Goal: Communication & Community: Answer question/provide support

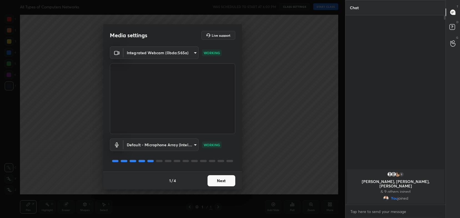
click at [237, 183] on div "1 / 4 Next" at bounding box center [172, 180] width 139 height 18
click at [227, 178] on button "Next" at bounding box center [222, 180] width 28 height 11
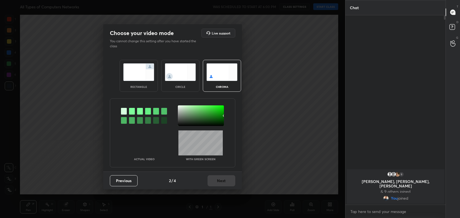
click at [143, 77] on img at bounding box center [138, 71] width 31 height 17
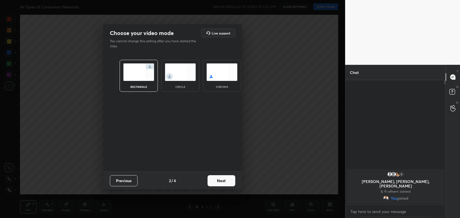
scroll to position [77, 99]
click at [224, 181] on button "Next" at bounding box center [222, 180] width 28 height 11
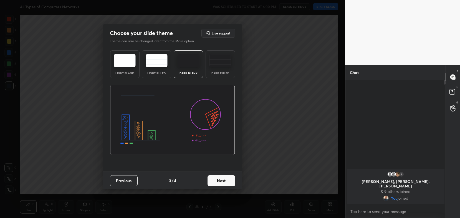
click at [224, 181] on button "Next" at bounding box center [222, 180] width 28 height 11
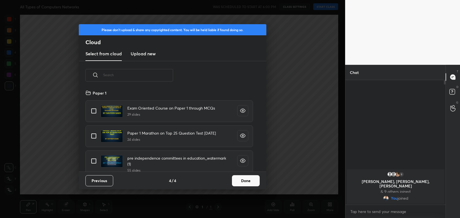
scroll to position [2, 3]
click at [235, 183] on button "Done" at bounding box center [246, 180] width 28 height 11
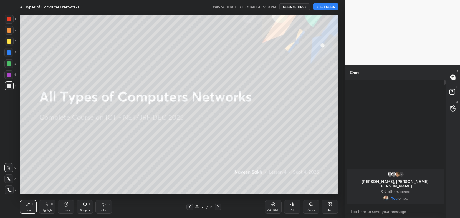
click at [322, 7] on button "START CLASS" at bounding box center [326, 6] width 25 height 7
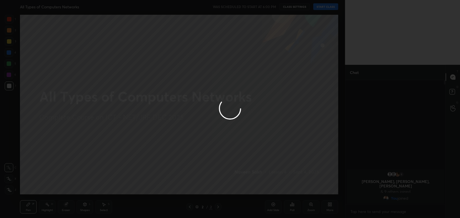
type textarea "x"
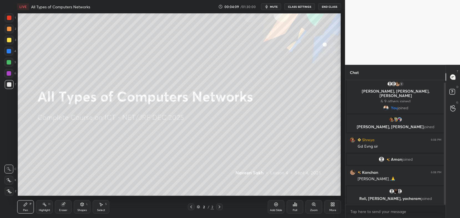
scroll to position [27589, 27448]
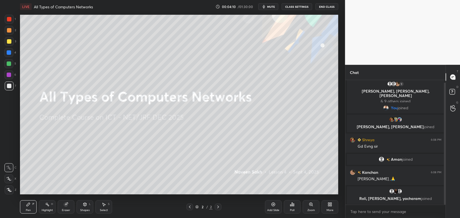
click at [301, 9] on button "CLASS SETTINGS" at bounding box center [297, 6] width 31 height 7
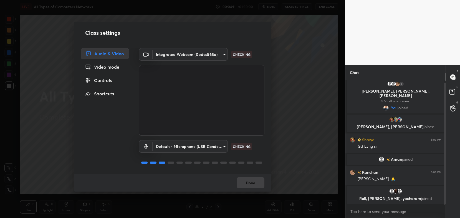
click at [216, 53] on body "1 2 3 4 5 6 7 C X Z C X Z E E Erase all H H LIVE All Types of Computers Network…" at bounding box center [230, 109] width 460 height 218
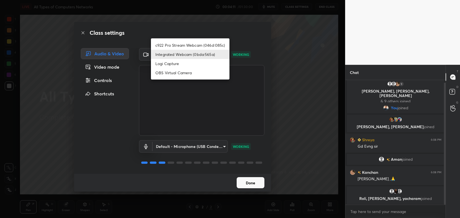
click at [221, 45] on li "c922 Pro Stream Webcam (046d:085c)" at bounding box center [190, 45] width 79 height 9
type input "54468e0a0dcfccf1994057bffcdd7b820cc8d0b5c40f8120801f482969bffc57"
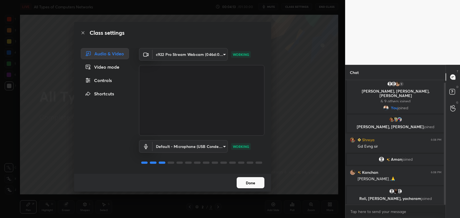
click at [253, 181] on button "Done" at bounding box center [251, 182] width 28 height 11
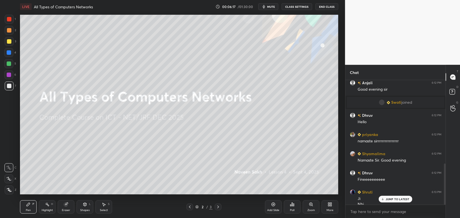
scroll to position [252, 0]
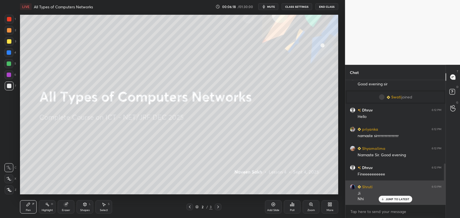
click at [390, 197] on div "JUMP TO LATEST" at bounding box center [395, 199] width 33 height 7
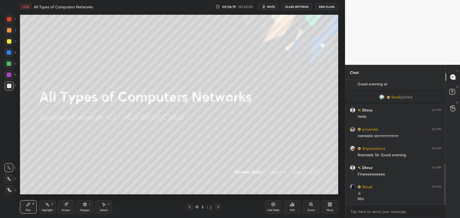
click at [330, 211] on div "More" at bounding box center [330, 210] width 7 height 3
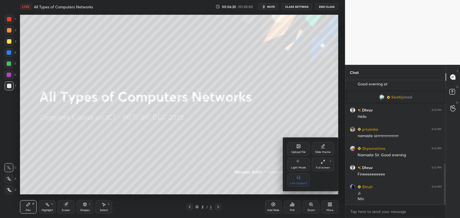
click at [290, 150] on div "Upload File" at bounding box center [299, 148] width 22 height 13
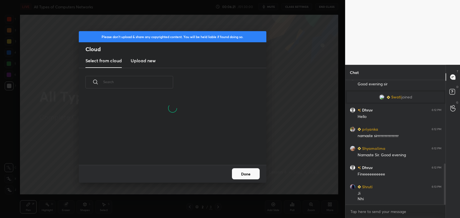
click at [149, 61] on h3 "Upload new" at bounding box center [143, 60] width 25 height 7
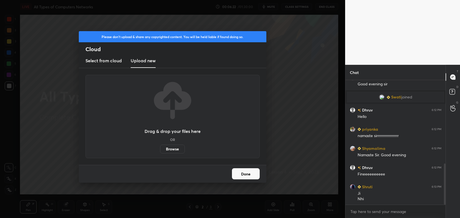
scroll to position [265, 0]
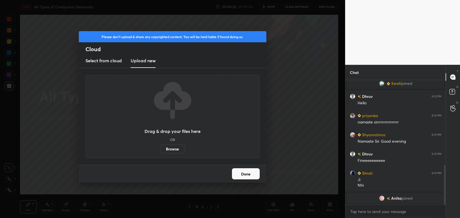
click at [176, 149] on label "Browse" at bounding box center [172, 148] width 25 height 9
click at [160, 149] on input "Browse" at bounding box center [160, 148] width 0 height 9
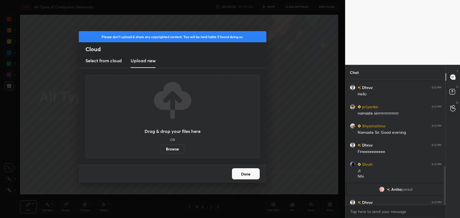
scroll to position [276, 0]
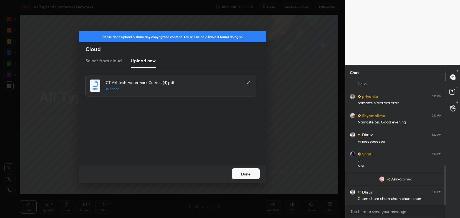
click at [257, 174] on button "Done" at bounding box center [246, 173] width 28 height 11
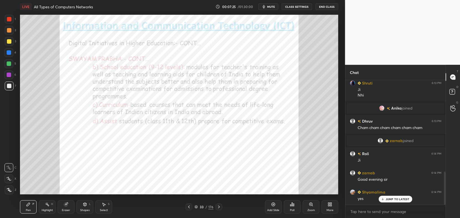
scroll to position [345, 0]
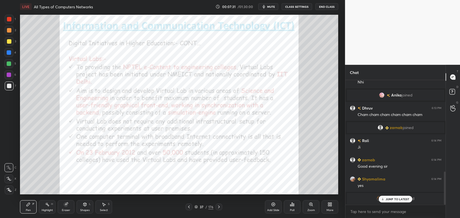
click at [388, 199] on p "JUMP TO LATEST" at bounding box center [398, 198] width 24 height 3
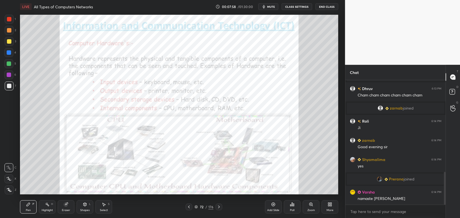
scroll to position [367, 0]
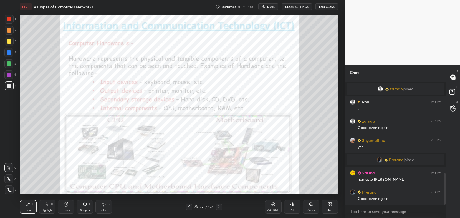
click at [196, 204] on div "72 / 176" at bounding box center [204, 206] width 37 height 7
click at [196, 207] on icon at bounding box center [196, 206] width 3 height 3
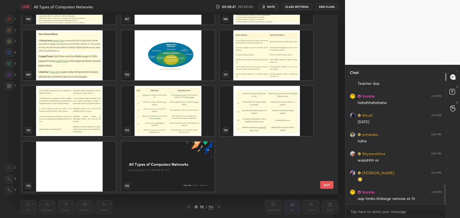
scroll to position [616, 0]
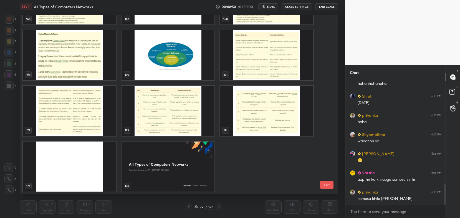
click at [238, 101] on img "grid" at bounding box center [266, 111] width 93 height 50
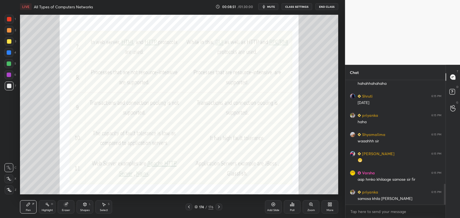
scroll to position [635, 0]
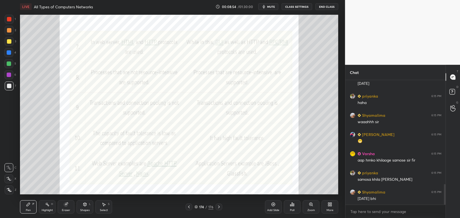
click at [195, 208] on icon at bounding box center [196, 206] width 3 height 3
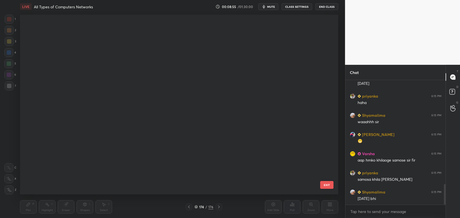
scroll to position [178, 316]
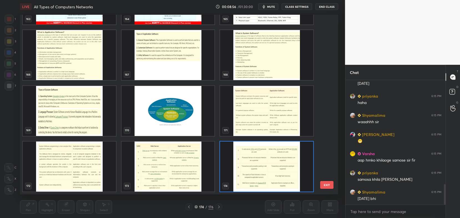
click at [196, 176] on img "grid" at bounding box center [168, 166] width 93 height 50
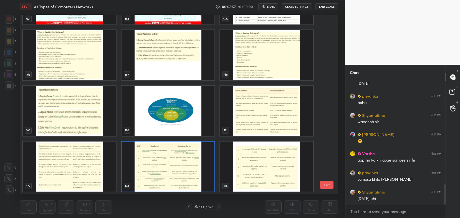
click at [196, 176] on img "grid" at bounding box center [168, 166] width 93 height 50
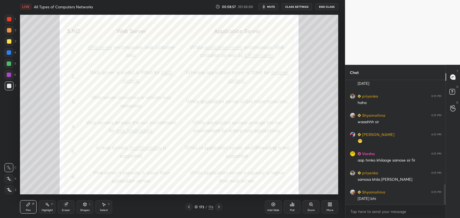
click at [196, 176] on img "grid" at bounding box center [168, 166] width 93 height 50
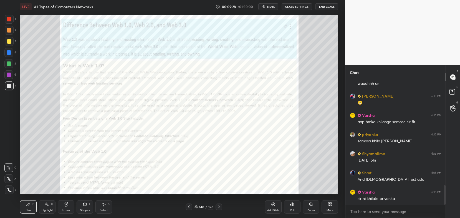
scroll to position [686, 0]
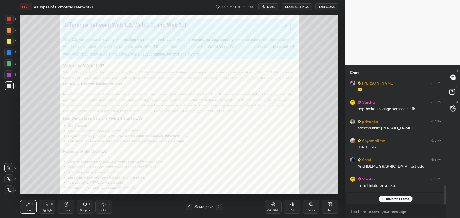
click at [401, 198] on p "JUMP TO LATEST" at bounding box center [398, 198] width 24 height 3
click at [9, 21] on div at bounding box center [9, 19] width 4 height 4
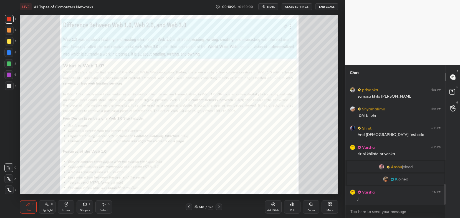
scroll to position [648, 0]
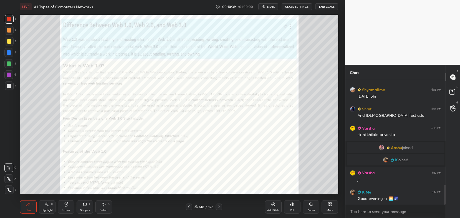
click at [313, 204] on icon at bounding box center [311, 204] width 4 height 4
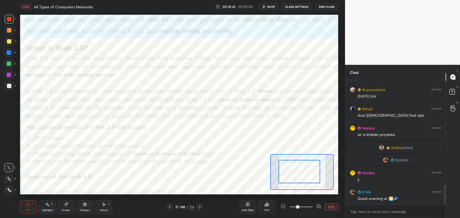
drag, startPoint x: 299, startPoint y: 175, endPoint x: 280, endPoint y: 171, distance: 19.2
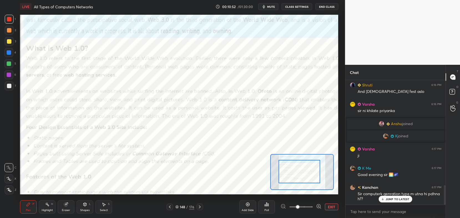
click at [294, 172] on div at bounding box center [300, 171] width 42 height 23
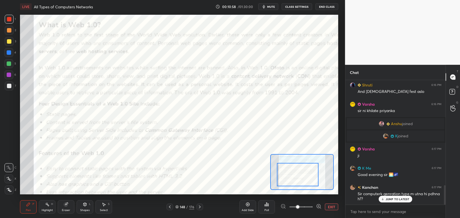
drag, startPoint x: 294, startPoint y: 172, endPoint x: 292, endPoint y: 175, distance: 3.5
click at [292, 175] on div at bounding box center [298, 174] width 42 height 23
click at [404, 200] on p "JUMP TO LATEST" at bounding box center [398, 198] width 24 height 3
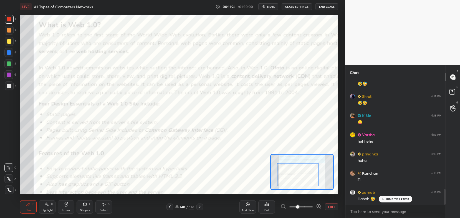
scroll to position [864, 0]
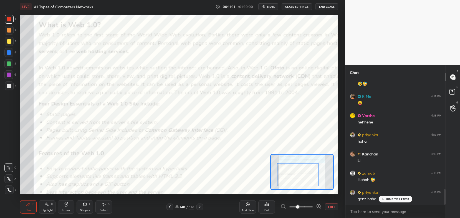
click at [294, 181] on div at bounding box center [298, 174] width 42 height 23
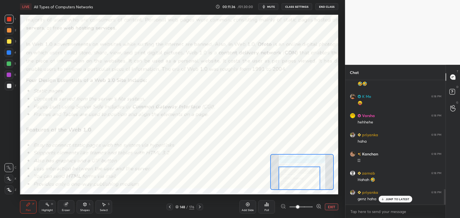
drag, startPoint x: 294, startPoint y: 181, endPoint x: 295, endPoint y: 185, distance: 4.5
click at [295, 185] on div at bounding box center [300, 177] width 42 height 23
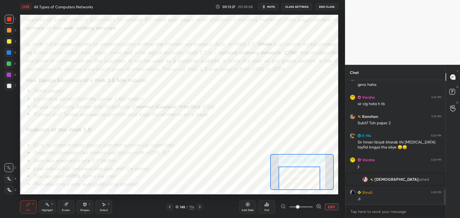
scroll to position [910, 0]
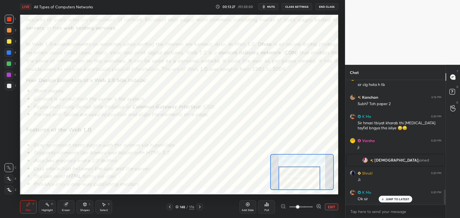
click at [390, 201] on div "JUMP TO LATEST" at bounding box center [395, 199] width 33 height 7
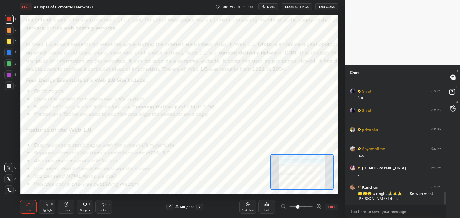
scroll to position [1141, 0]
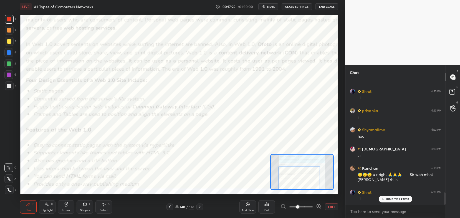
click at [66, 210] on div "Eraser" at bounding box center [66, 210] width 8 height 3
click at [6, 191] on span "Erase all" at bounding box center [9, 189] width 8 height 4
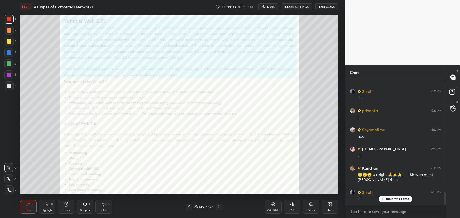
click at [313, 206] on icon at bounding box center [312, 205] width 1 height 1
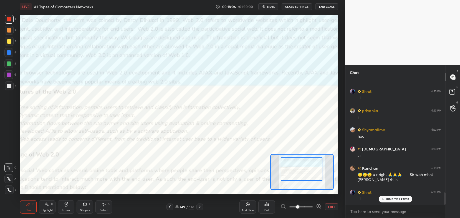
click at [292, 161] on div at bounding box center [302, 168] width 42 height 23
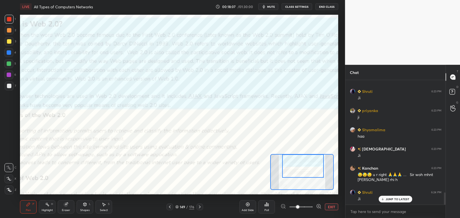
click at [294, 150] on div "Setting up your live class Poll for secs No correct answer Start poll" at bounding box center [179, 104] width 319 height 179
click at [285, 206] on div at bounding box center [301, 206] width 41 height 7
click at [329, 205] on button "EXIT" at bounding box center [331, 206] width 13 height 7
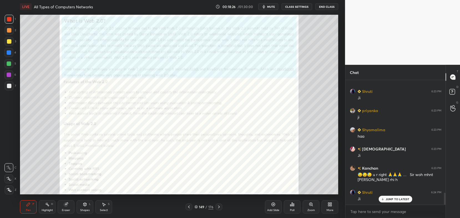
scroll to position [1160, 0]
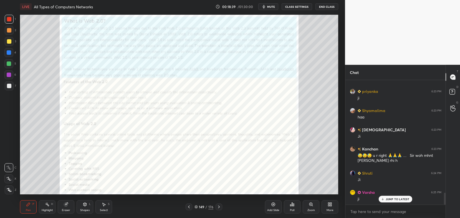
click at [77, 9] on div "LIVE All Types of Computers Networks 00:18:39 / 01:30:00 mute CLASS SETTINGS En…" at bounding box center [179, 109] width 323 height 218
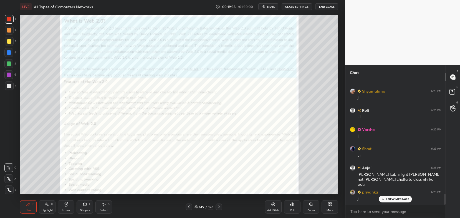
scroll to position [1338, 0]
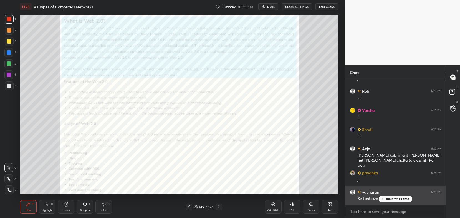
click at [395, 199] on p "JUMP TO LATEST" at bounding box center [398, 198] width 24 height 3
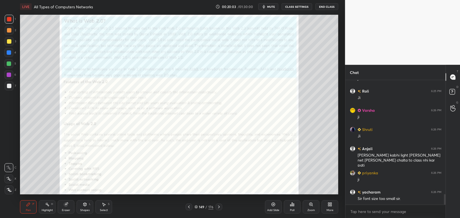
click at [65, 207] on div "Eraser" at bounding box center [66, 206] width 17 height 13
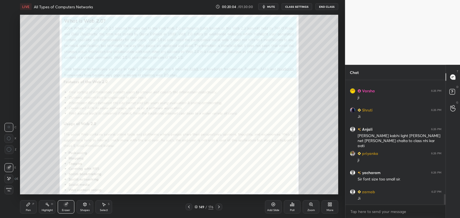
click at [8, 190] on span "Erase all" at bounding box center [9, 189] width 8 height 4
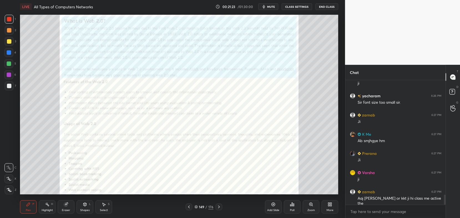
scroll to position [1453, 0]
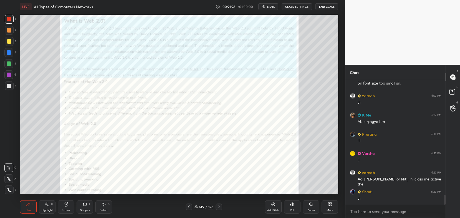
click at [311, 210] on div "Zoom" at bounding box center [311, 210] width 7 height 3
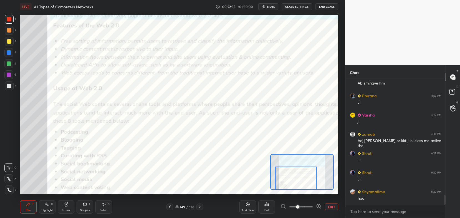
scroll to position [1511, 0]
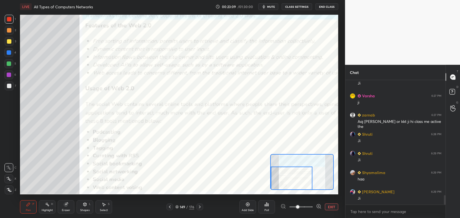
click at [66, 208] on div "Eraser" at bounding box center [66, 206] width 17 height 13
click at [11, 189] on span "Erase all" at bounding box center [9, 189] width 8 height 4
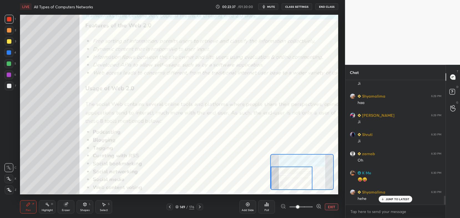
scroll to position [1606, 0]
click at [198, 206] on icon at bounding box center [200, 206] width 4 height 4
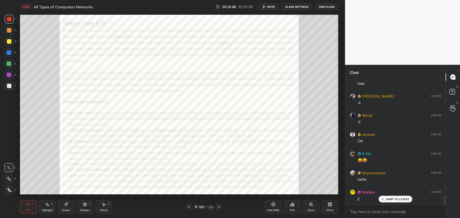
click at [315, 210] on div "Zoom" at bounding box center [311, 210] width 7 height 3
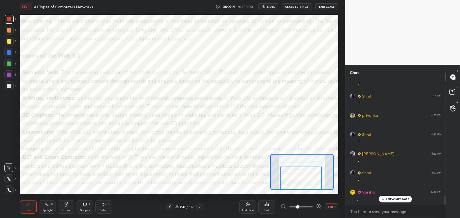
scroll to position [1760, 0]
click at [177, 209] on div "150 / 176" at bounding box center [185, 206] width 19 height 5
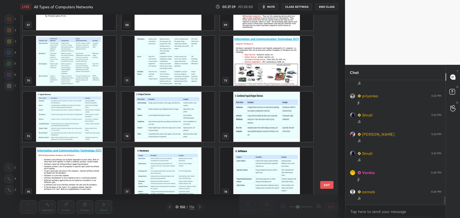
scroll to position [1243, 0]
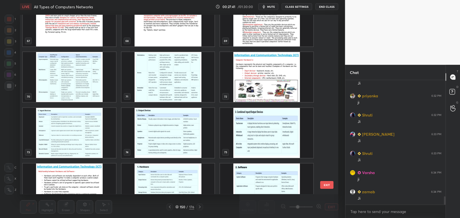
click at [242, 80] on img "grid" at bounding box center [266, 77] width 93 height 50
click at [241, 82] on img "grid" at bounding box center [266, 77] width 93 height 50
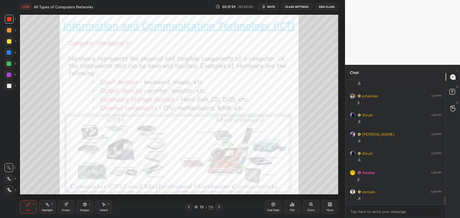
scroll to position [1779, 0]
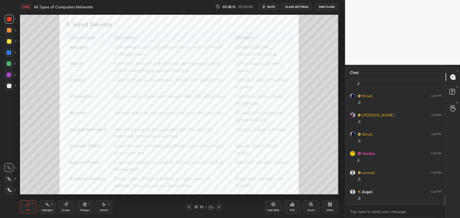
click at [219, 209] on icon at bounding box center [219, 206] width 4 height 4
click at [220, 206] on icon at bounding box center [219, 206] width 4 height 4
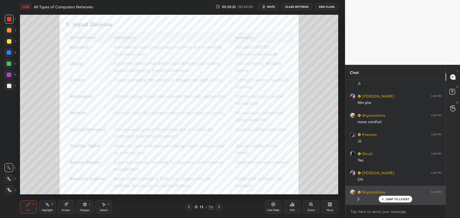
click at [389, 195] on div "ji" at bounding box center [400, 198] width 84 height 7
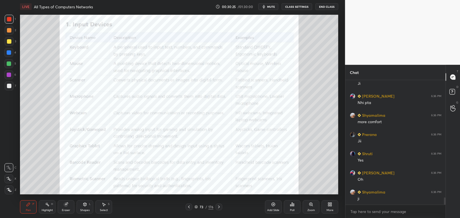
scroll to position [2072, 0]
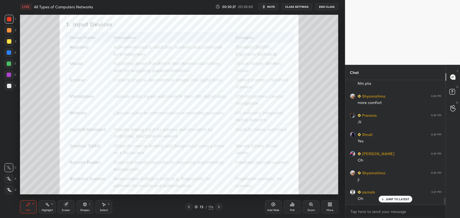
click at [396, 198] on p "JUMP TO LATEST" at bounding box center [398, 198] width 24 height 3
click at [394, 198] on p "JUMP TO LATEST" at bounding box center [398, 198] width 24 height 3
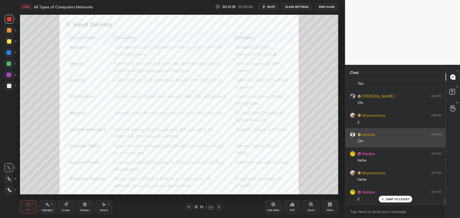
scroll to position [2153, 0]
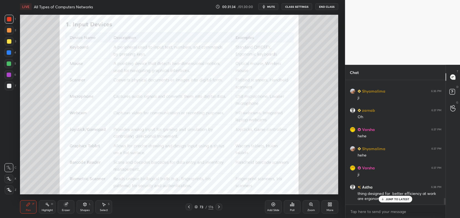
click at [403, 197] on p "JUMP TO LATEST" at bounding box center [398, 198] width 24 height 3
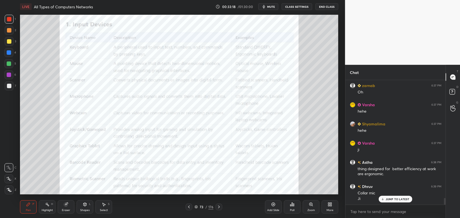
scroll to position [2197, 0]
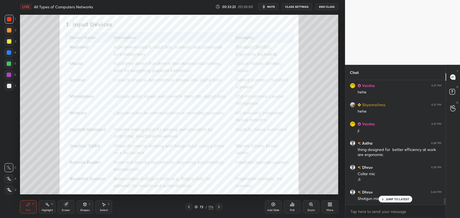
click at [402, 198] on p "JUMP TO LATEST" at bounding box center [398, 198] width 24 height 3
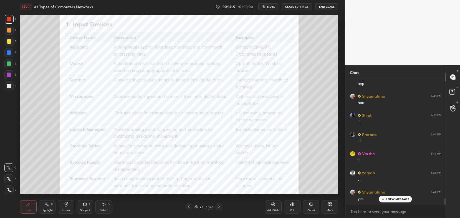
scroll to position [2460, 0]
click at [392, 201] on div "JUMP TO LATEST" at bounding box center [395, 199] width 33 height 7
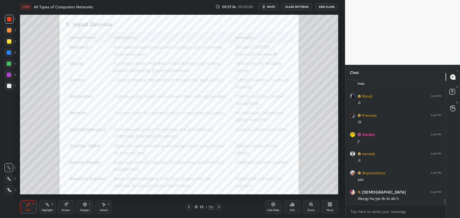
scroll to position [2479, 0]
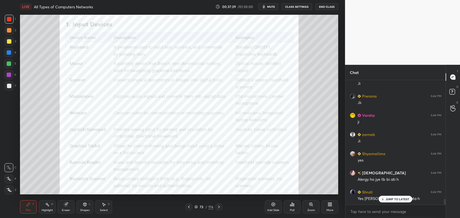
click at [394, 197] on p "JUMP TO LATEST" at bounding box center [398, 198] width 24 height 3
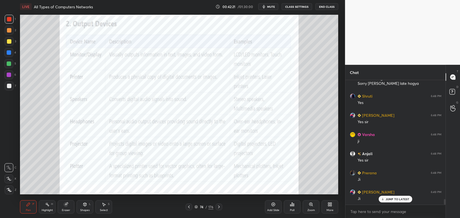
scroll to position [2694, 0]
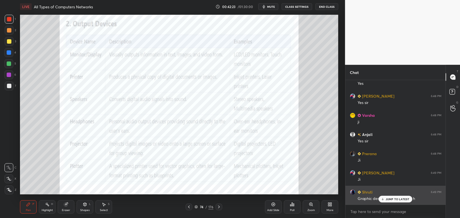
click at [392, 200] on p "JUMP TO LATEST" at bounding box center [398, 198] width 24 height 3
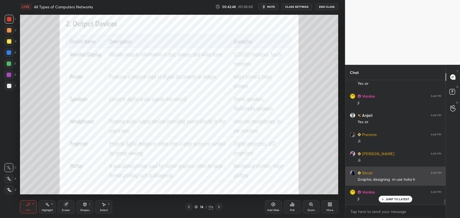
scroll to position [2733, 0]
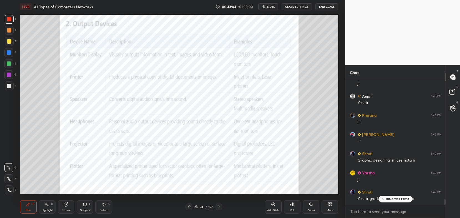
click at [393, 199] on p "JUMP TO LATEST" at bounding box center [398, 198] width 24 height 3
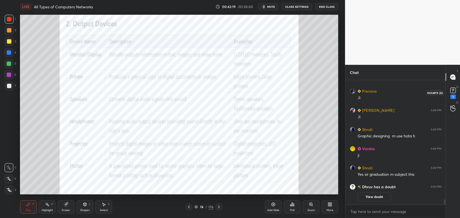
click at [449, 93] on icon at bounding box center [453, 90] width 8 height 8
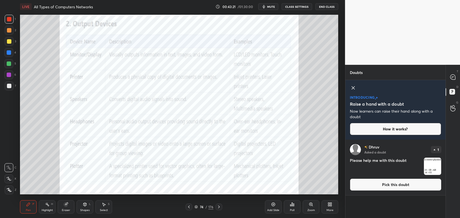
click at [413, 182] on button "Pick this doubt" at bounding box center [396, 184] width 92 height 12
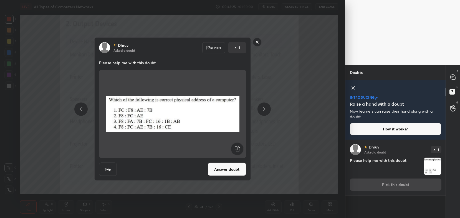
click at [257, 39] on rect at bounding box center [257, 42] width 9 height 9
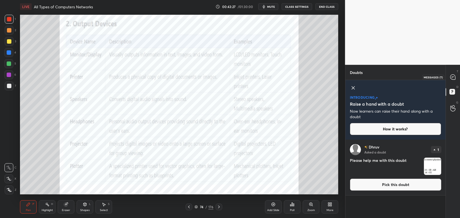
click at [455, 81] on div at bounding box center [453, 77] width 11 height 10
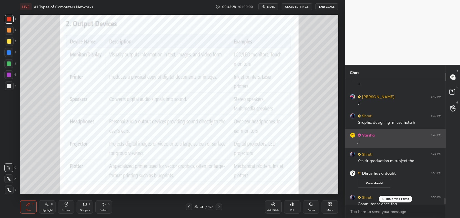
scroll to position [2271, 0]
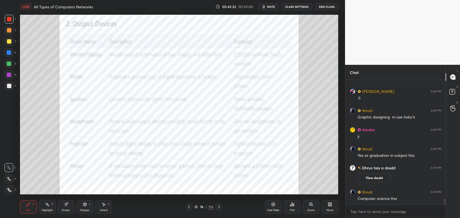
click at [219, 206] on icon at bounding box center [219, 206] width 2 height 3
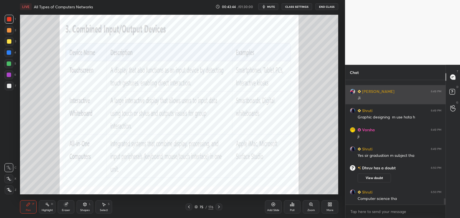
click at [430, 99] on div "Ji" at bounding box center [400, 98] width 84 height 6
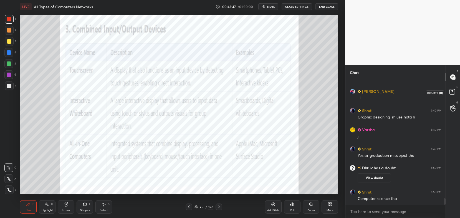
click at [455, 92] on rect at bounding box center [452, 91] width 5 height 5
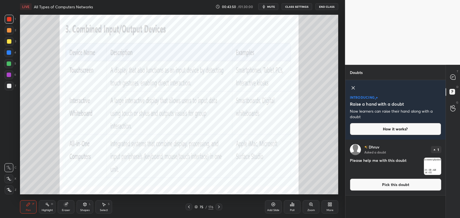
click at [389, 179] on button "Pick this doubt" at bounding box center [396, 184] width 92 height 12
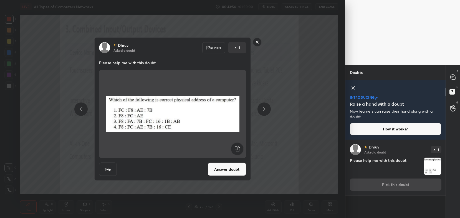
click at [299, 56] on div "Dhruv Asked a doubt Report 1 Please help me with this doubt Skip Answer doubt" at bounding box center [172, 109] width 345 height 218
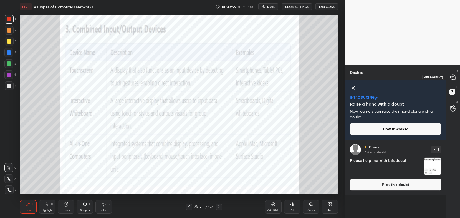
click at [454, 79] on icon at bounding box center [453, 76] width 5 height 5
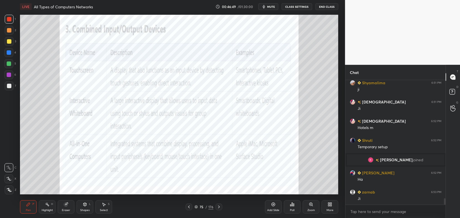
scroll to position [2369, 0]
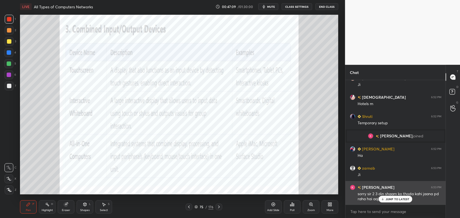
click at [386, 201] on p "JUMP TO LATEST" at bounding box center [398, 198] width 24 height 3
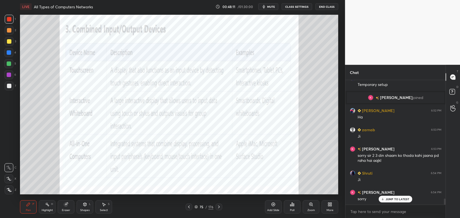
scroll to position [2427, 0]
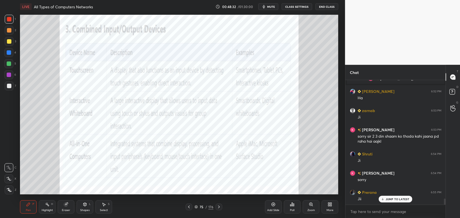
click at [189, 206] on icon at bounding box center [189, 206] width 2 height 3
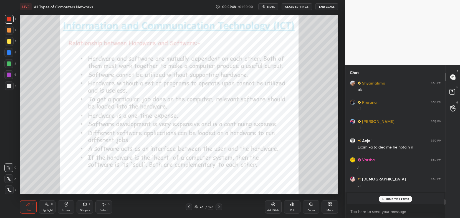
scroll to position [2692, 0]
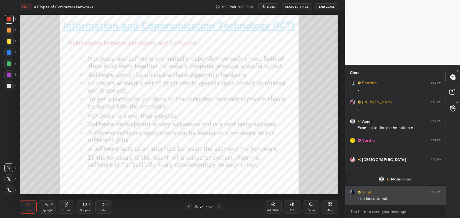
click at [397, 197] on div "Like last attempt" at bounding box center [400, 199] width 84 height 6
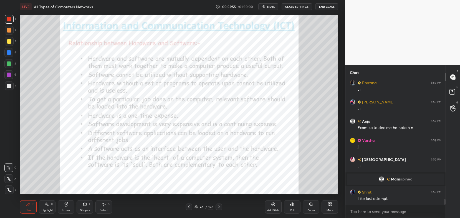
scroll to position [2711, 0]
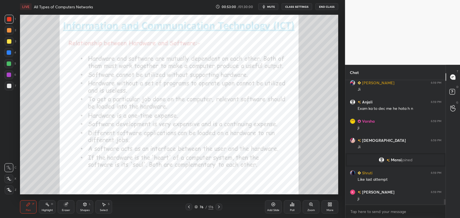
click at [66, 203] on icon at bounding box center [66, 204] width 4 height 4
click at [9, 192] on div "Erase all" at bounding box center [8, 189] width 9 height 9
click at [14, 173] on div "X" at bounding box center [10, 177] width 12 height 11
click at [5, 170] on div at bounding box center [8, 167] width 9 height 9
click at [10, 179] on icon at bounding box center [8, 179] width 5 height 4
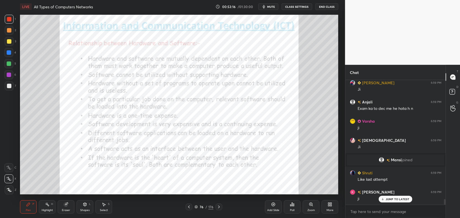
scroll to position [2735, 0]
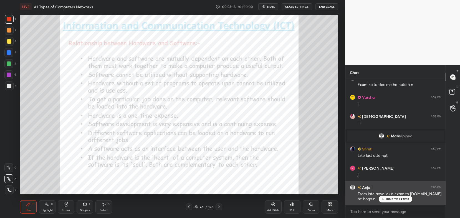
click at [396, 199] on p "JUMP TO LATEST" at bounding box center [398, 198] width 24 height 3
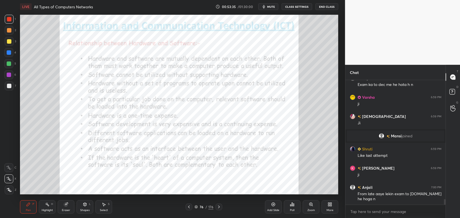
click at [67, 207] on div "Eraser" at bounding box center [66, 206] width 17 height 13
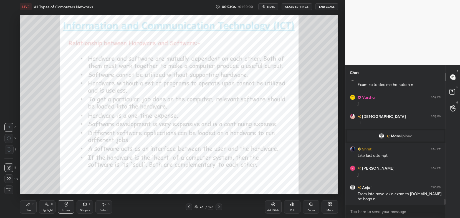
click at [12, 190] on span "Erase all" at bounding box center [9, 189] width 8 height 4
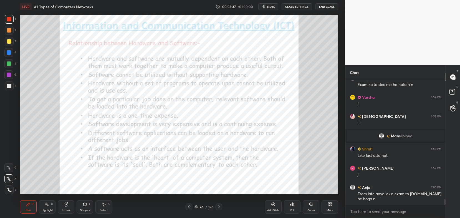
click at [14, 174] on div "X" at bounding box center [10, 177] width 12 height 11
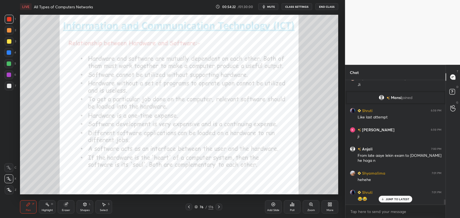
scroll to position [2792, 0]
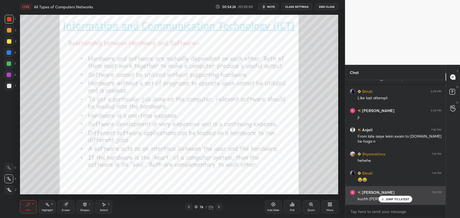
click at [390, 199] on p "JUMP TO LATEST" at bounding box center [398, 198] width 24 height 3
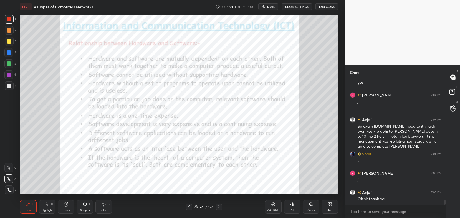
scroll to position [3100, 0]
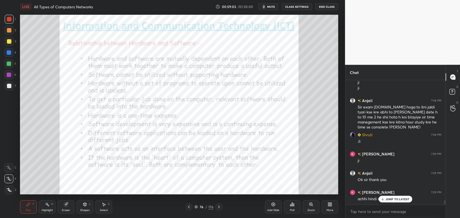
click at [398, 196] on div "JUMP TO LATEST" at bounding box center [395, 199] width 33 height 7
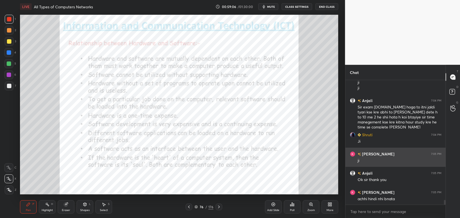
click at [349, 162] on div "SHASHIKANT 7:05 PM ji" at bounding box center [396, 156] width 101 height 19
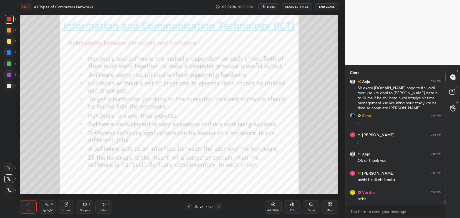
scroll to position [3138, 0]
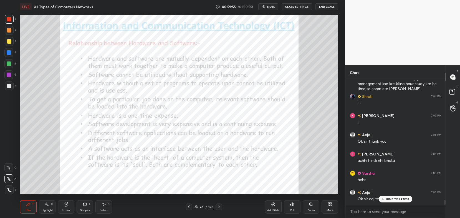
click at [63, 206] on div "Eraser" at bounding box center [66, 206] width 17 height 13
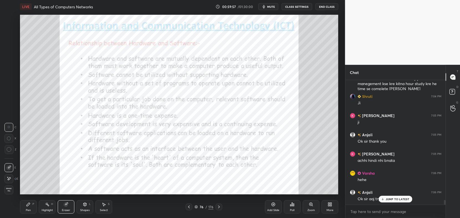
click at [11, 188] on span "Erase all" at bounding box center [9, 189] width 8 height 4
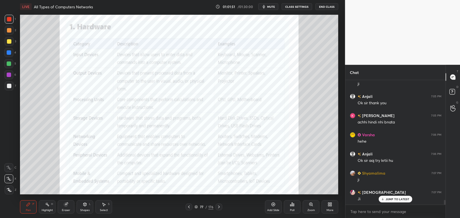
scroll to position [3196, 0]
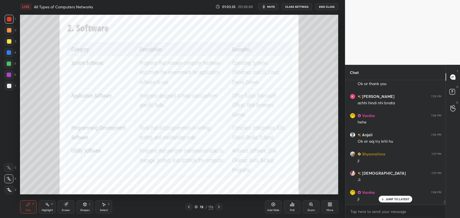
click at [196, 207] on icon at bounding box center [196, 207] width 3 height 1
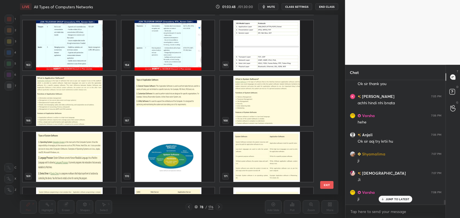
scroll to position [2997, 0]
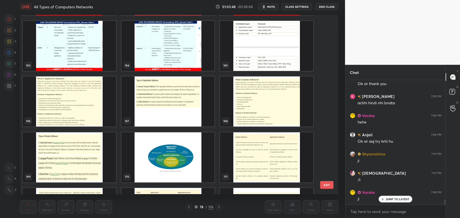
click at [60, 101] on img "grid" at bounding box center [69, 102] width 93 height 50
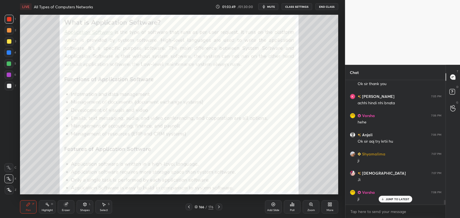
click at [60, 101] on img "grid" at bounding box center [69, 102] width 93 height 50
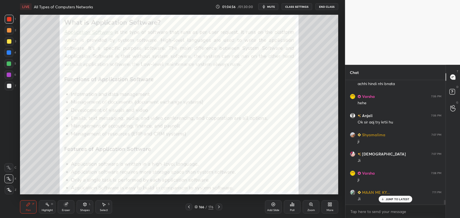
scroll to position [3234, 0]
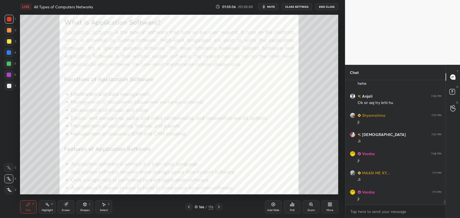
click at [64, 208] on div "Eraser" at bounding box center [66, 206] width 17 height 13
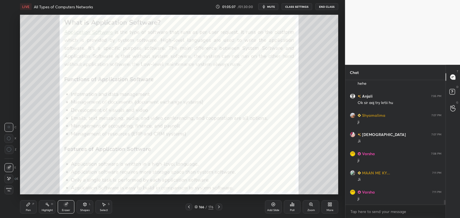
click at [10, 191] on span "Erase all" at bounding box center [9, 189] width 8 height 4
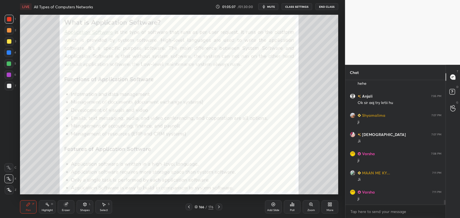
click at [11, 177] on icon at bounding box center [8, 179] width 5 height 4
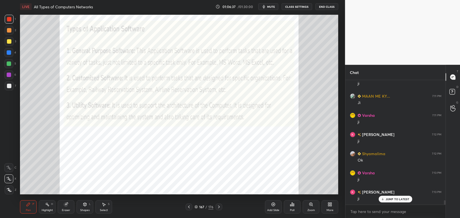
scroll to position [3324, 0]
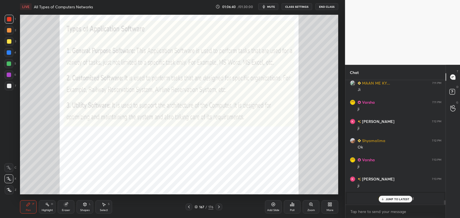
click at [394, 198] on p "JUMP TO LATEST" at bounding box center [398, 198] width 24 height 3
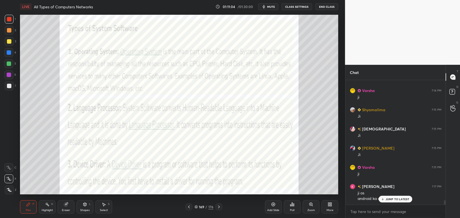
scroll to position [3293, 0]
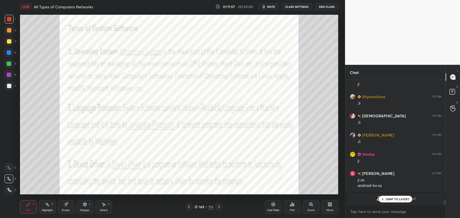
click at [391, 199] on p "JUMP TO LATEST" at bounding box center [398, 198] width 24 height 3
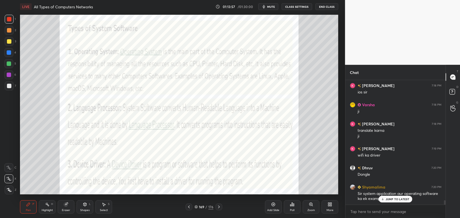
scroll to position [3380, 0]
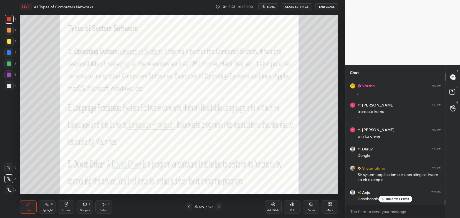
click at [191, 207] on icon at bounding box center [189, 206] width 4 height 4
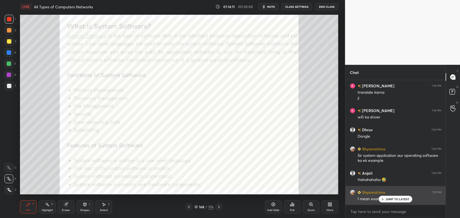
click at [390, 199] on p "JUMP TO LATEST" at bounding box center [398, 198] width 24 height 3
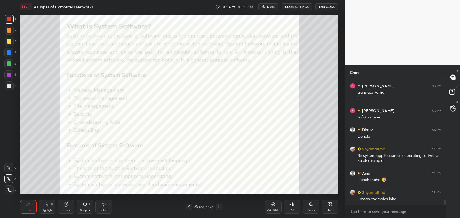
click at [189, 206] on icon at bounding box center [189, 206] width 4 height 4
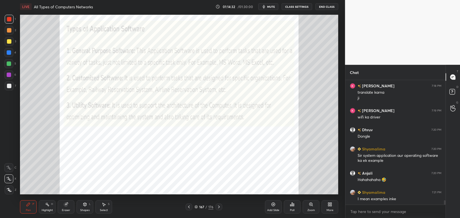
scroll to position [3424, 0]
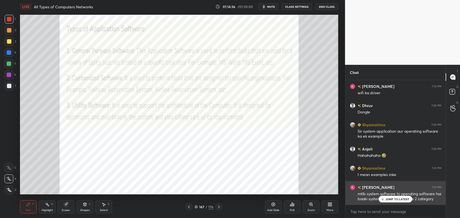
click at [400, 201] on p "JUMP TO LATEST" at bounding box center [398, 198] width 24 height 3
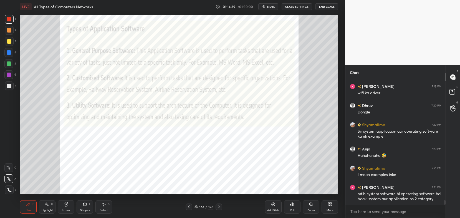
click at [66, 208] on div "Eraser" at bounding box center [66, 206] width 17 height 13
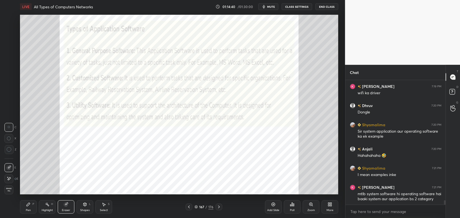
click at [7, 187] on div "Erase all" at bounding box center [8, 189] width 9 height 9
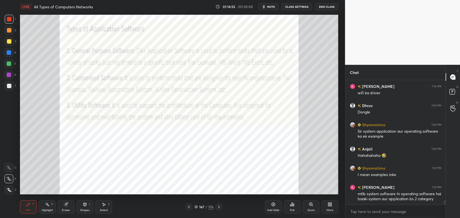
click at [220, 209] on icon at bounding box center [219, 206] width 4 height 4
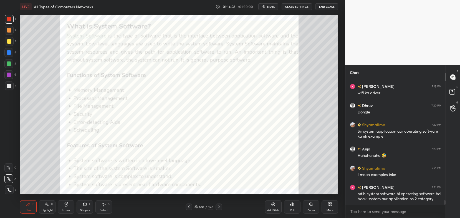
click at [222, 206] on div at bounding box center [219, 206] width 7 height 7
click at [218, 205] on icon at bounding box center [219, 206] width 4 height 4
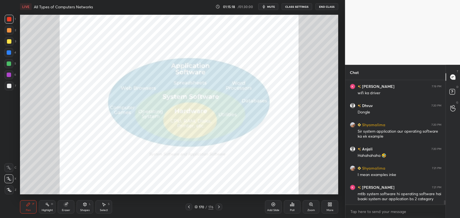
scroll to position [3443, 0]
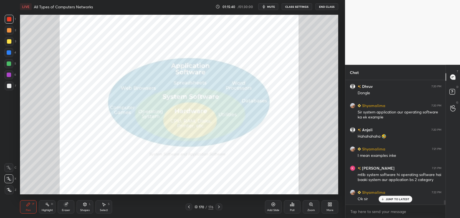
click at [196, 207] on icon at bounding box center [196, 207] width 3 height 1
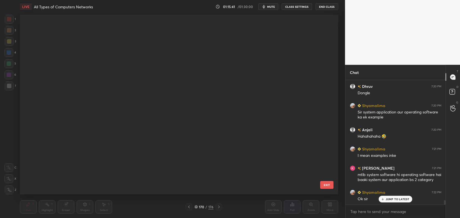
scroll to position [178, 316]
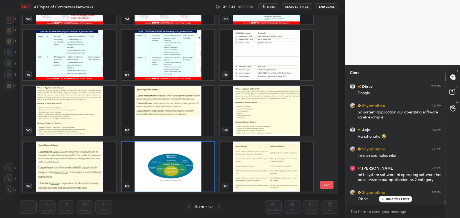
click at [244, 158] on img "grid" at bounding box center [266, 166] width 93 height 50
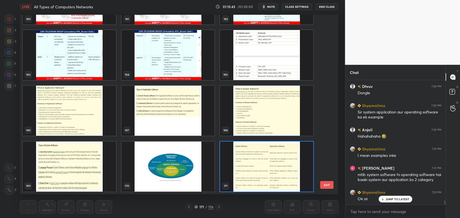
click at [246, 162] on img "grid" at bounding box center [266, 166] width 93 height 50
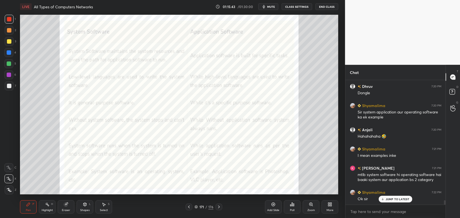
click at [246, 160] on img "grid" at bounding box center [266, 166] width 93 height 50
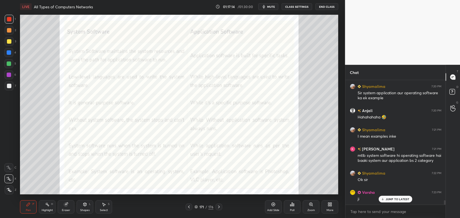
scroll to position [3481, 0]
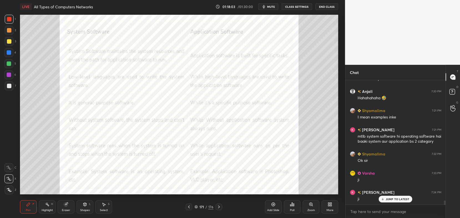
click at [219, 207] on icon at bounding box center [219, 206] width 2 height 3
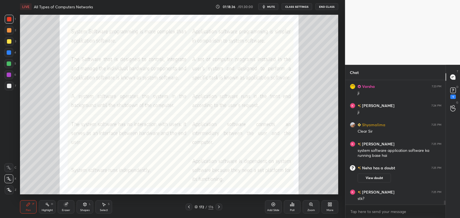
scroll to position [3505, 0]
click at [449, 97] on div "1" at bounding box center [453, 92] width 8 height 13
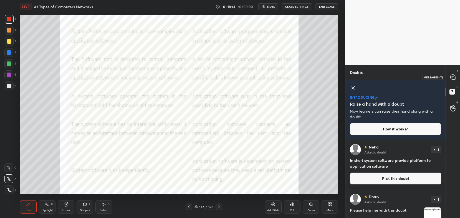
click at [457, 76] on div at bounding box center [453, 77] width 11 height 10
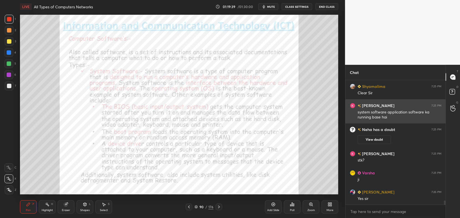
scroll to position [3651, 0]
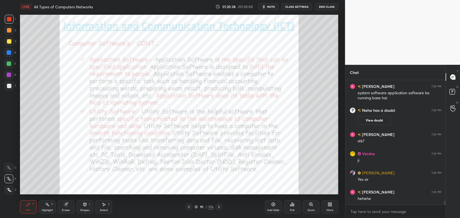
click at [217, 207] on icon at bounding box center [219, 206] width 4 height 4
click at [189, 209] on icon at bounding box center [189, 206] width 4 height 4
click at [190, 208] on icon at bounding box center [189, 206] width 4 height 4
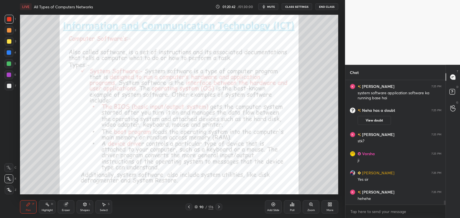
click at [189, 208] on icon at bounding box center [189, 206] width 4 height 4
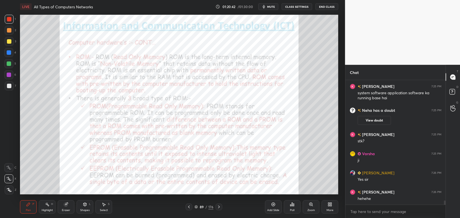
click at [190, 208] on icon at bounding box center [189, 206] width 4 height 4
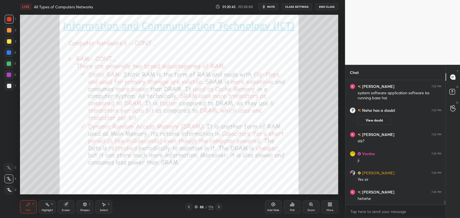
click at [187, 209] on div at bounding box center [189, 206] width 7 height 7
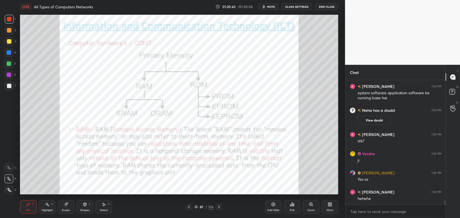
click at [188, 209] on div at bounding box center [189, 206] width 7 height 7
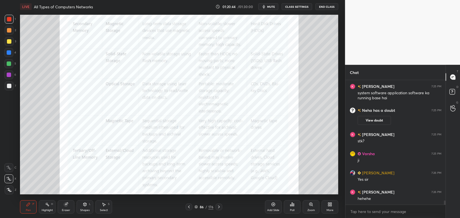
click at [189, 209] on div at bounding box center [189, 206] width 7 height 7
click at [189, 210] on div at bounding box center [189, 206] width 7 height 7
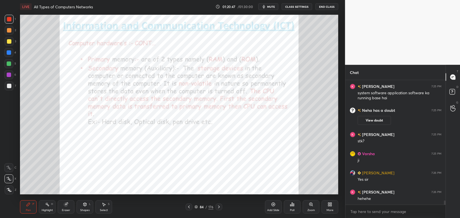
click at [223, 206] on div "84 / 176" at bounding box center [204, 206] width 123 height 7
click at [219, 207] on icon at bounding box center [219, 206] width 4 height 4
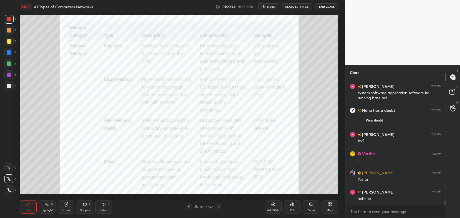
click at [192, 207] on div at bounding box center [189, 206] width 7 height 7
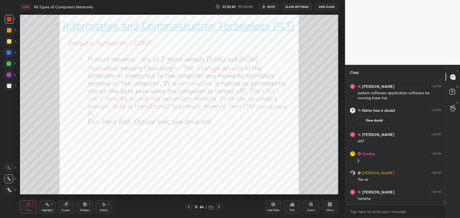
click at [191, 205] on icon at bounding box center [189, 206] width 4 height 4
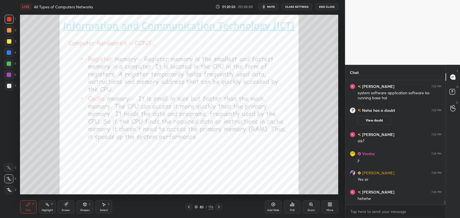
click at [192, 205] on div at bounding box center [189, 206] width 7 height 7
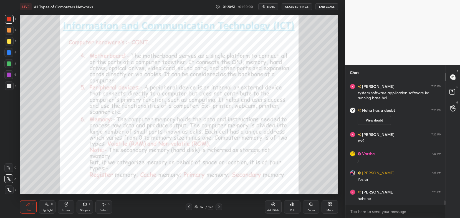
click at [191, 204] on icon at bounding box center [189, 206] width 4 height 4
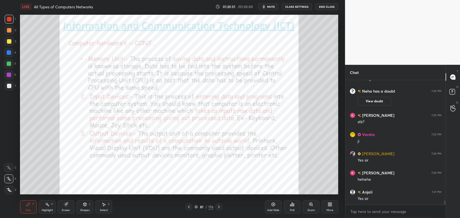
click at [191, 206] on icon at bounding box center [189, 206] width 4 height 4
click at [191, 205] on icon at bounding box center [189, 206] width 4 height 4
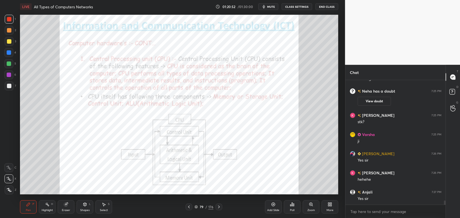
click at [191, 205] on icon at bounding box center [189, 206] width 4 height 4
click at [189, 204] on icon at bounding box center [189, 206] width 4 height 4
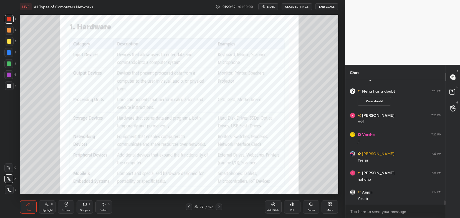
click at [190, 204] on div at bounding box center [189, 206] width 7 height 7
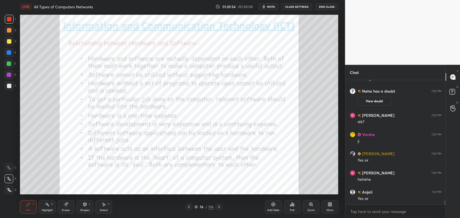
click at [219, 207] on icon at bounding box center [219, 206] width 4 height 4
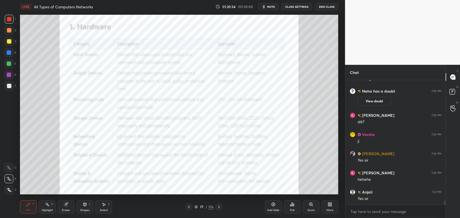
click at [219, 208] on icon at bounding box center [219, 206] width 4 height 4
click at [271, 7] on span "mute" at bounding box center [271, 7] width 8 height 4
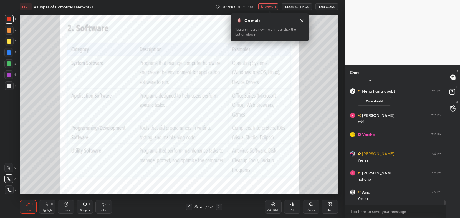
scroll to position [3689, 0]
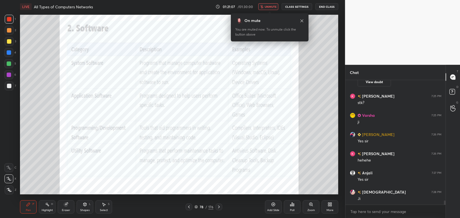
click at [276, 10] on div "On mute You are muted now. To unmute click the button above" at bounding box center [270, 25] width 78 height 31
click at [273, 6] on span "unmute" at bounding box center [271, 7] width 12 height 4
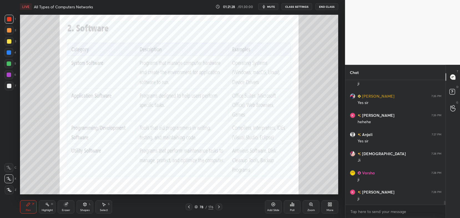
scroll to position [3747, 0]
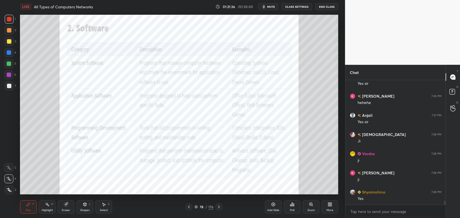
click at [70, 207] on div "Eraser" at bounding box center [66, 206] width 17 height 13
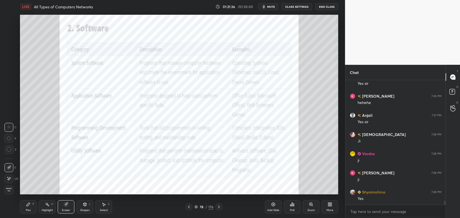
click at [8, 191] on span "Erase all" at bounding box center [9, 189] width 8 height 4
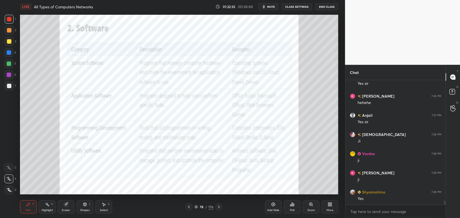
click at [218, 205] on icon at bounding box center [219, 206] width 4 height 4
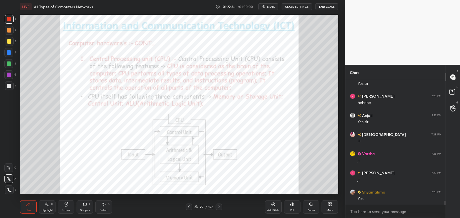
click at [219, 204] on div at bounding box center [219, 206] width 7 height 7
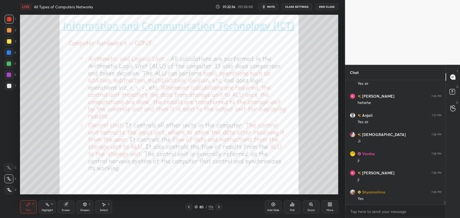
click at [219, 206] on icon at bounding box center [219, 206] width 4 height 4
click at [219, 204] on icon at bounding box center [219, 206] width 4 height 4
click at [218, 203] on div "Pen P Highlight H Eraser Shapes L Select S 82 / 176 Add Slide Poll Zoom More" at bounding box center [179, 207] width 319 height 22
click at [219, 205] on icon at bounding box center [219, 206] width 4 height 4
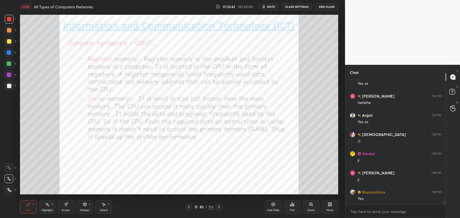
click at [220, 203] on div "Pen P Highlight H Eraser Shapes L Select S 83 / 176 Add Slide Poll Zoom More" at bounding box center [179, 207] width 319 height 22
click at [221, 203] on div "Pen P Highlight H Eraser Shapes L Select S 83 / 176 Add Slide Poll Zoom More" at bounding box center [179, 207] width 319 height 22
click at [219, 206] on icon at bounding box center [219, 206] width 4 height 4
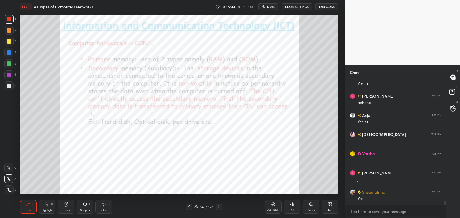
click at [197, 206] on icon at bounding box center [196, 206] width 3 height 3
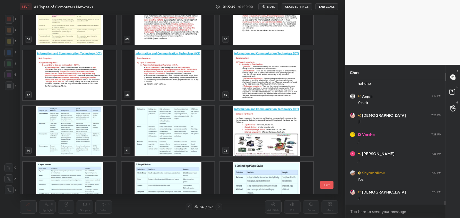
scroll to position [1191, 0]
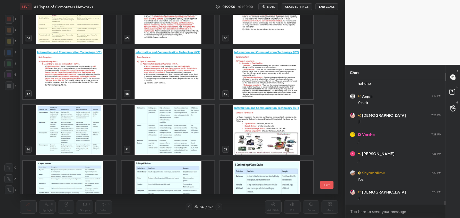
click at [249, 122] on img "grid" at bounding box center [266, 130] width 93 height 50
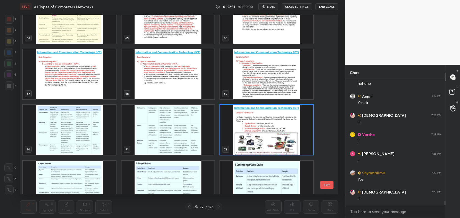
click at [249, 122] on img "grid" at bounding box center [266, 130] width 93 height 50
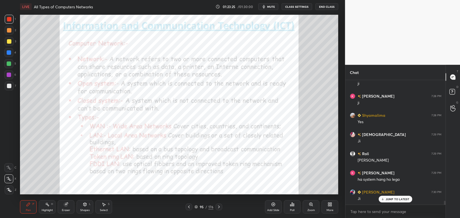
scroll to position [3842, 0]
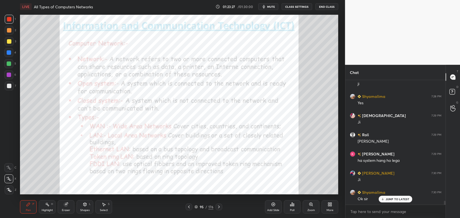
click at [197, 208] on icon at bounding box center [196, 206] width 3 height 3
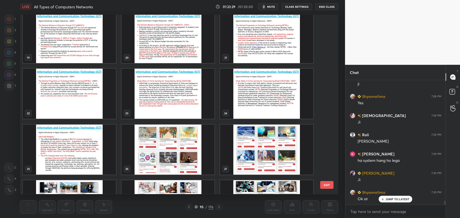
scroll to position [0, 0]
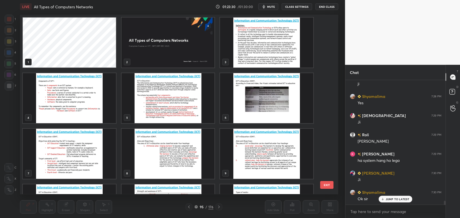
click at [171, 55] on img "grid" at bounding box center [168, 42] width 93 height 50
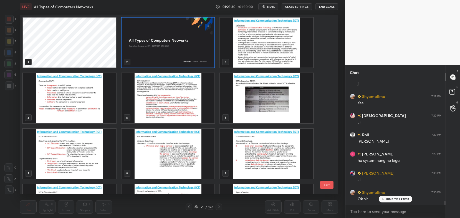
click at [174, 52] on img "grid" at bounding box center [168, 42] width 93 height 50
click at [177, 55] on img "grid" at bounding box center [168, 42] width 93 height 50
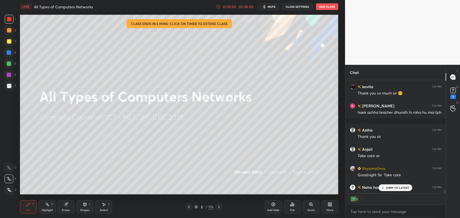
scroll to position [4258, 0]
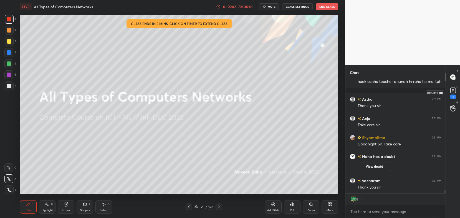
click at [451, 96] on div "1" at bounding box center [454, 96] width 6 height 4
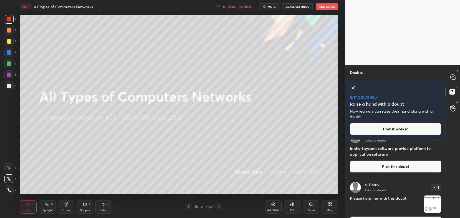
scroll to position [71, 0]
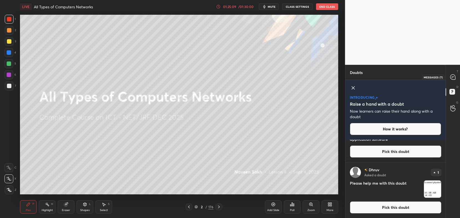
click at [454, 80] on div at bounding box center [453, 77] width 11 height 10
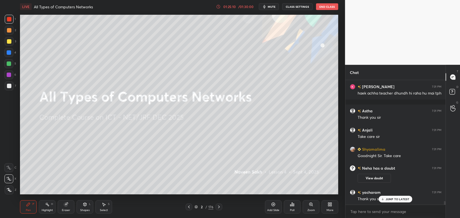
scroll to position [4246, 0]
click at [376, 211] on textarea at bounding box center [396, 211] width 92 height 9
type textarea "x"
paste textarea "https://t.me/unacademynetcommerce2"
type textarea "https://t.me/unacademynetcommerce2"
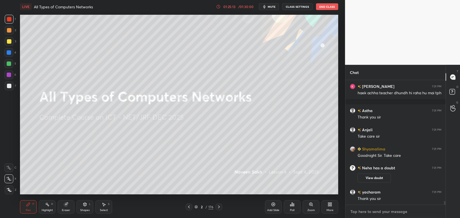
type textarea "x"
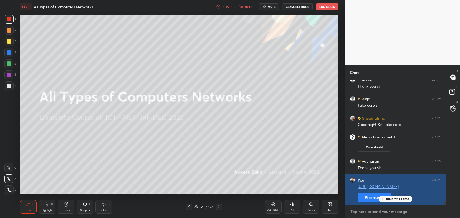
scroll to position [4296, 0]
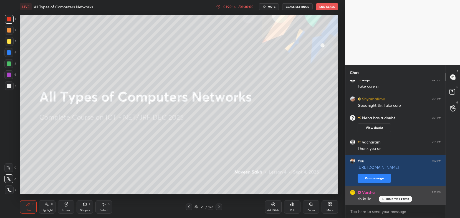
click at [367, 197] on div "Sunita 7:31 PM Thank u so much sir Roli 7:31 PM Ok bye sir Varsha 7:31 PM bye s…" at bounding box center [396, 142] width 101 height 125
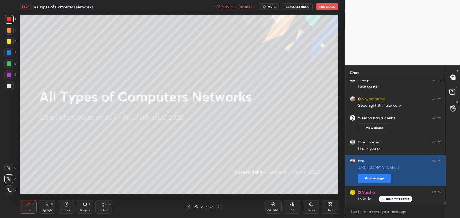
click at [370, 176] on button "Pin message" at bounding box center [374, 178] width 33 height 9
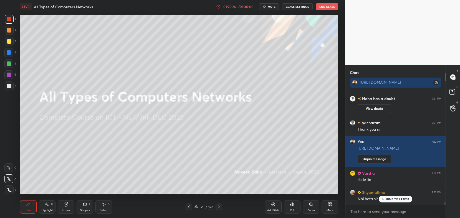
scroll to position [4346, 0]
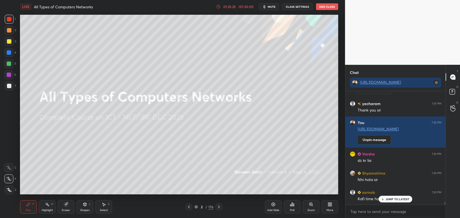
click at [389, 198] on p "JUMP TO LATEST" at bounding box center [398, 198] width 24 height 3
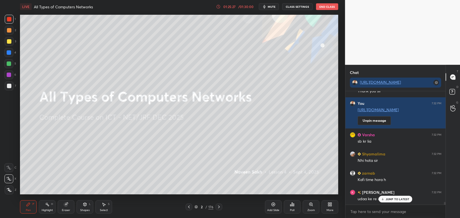
scroll to position [4384, 0]
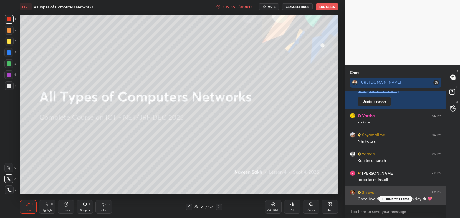
click at [396, 197] on p "JUMP TO LATEST" at bounding box center [398, 198] width 24 height 3
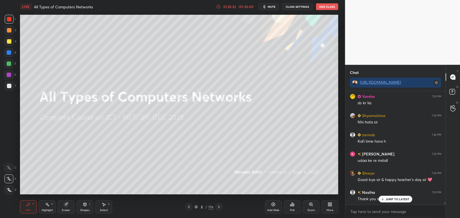
click at [389, 199] on p "JUMP TO LATEST" at bounding box center [398, 198] width 24 height 3
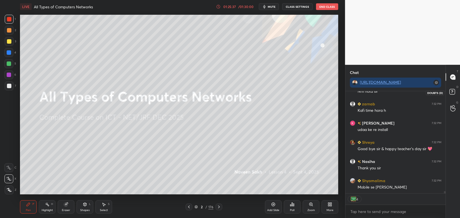
click at [451, 94] on rect at bounding box center [452, 91] width 5 height 5
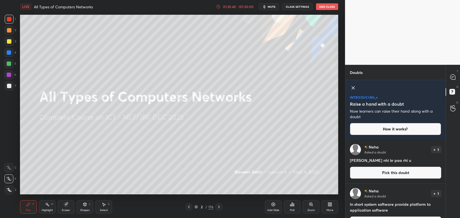
click at [354, 86] on icon at bounding box center [353, 87] width 7 height 7
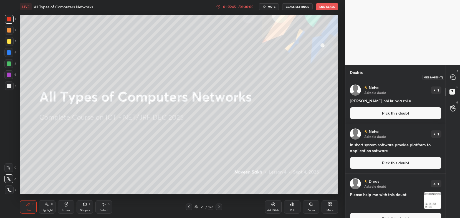
click at [456, 79] on icon at bounding box center [453, 76] width 5 height 5
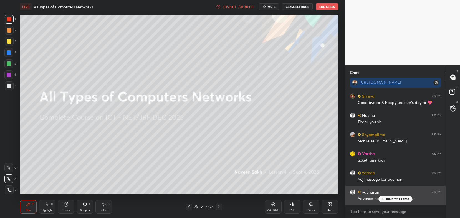
click at [392, 199] on p "JUMP TO LATEST" at bounding box center [398, 198] width 24 height 3
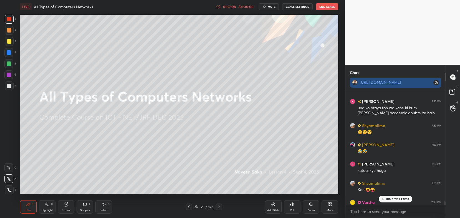
scroll to position [4677, 0]
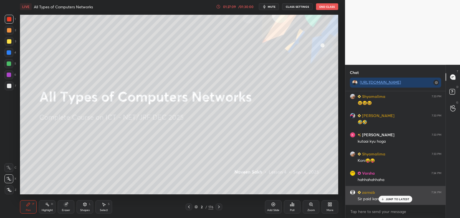
click at [394, 200] on p "JUMP TO LATEST" at bounding box center [398, 198] width 24 height 3
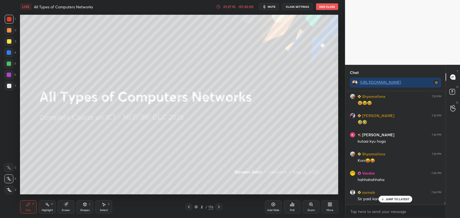
scroll to position [4696, 0]
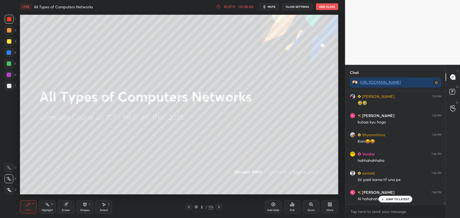
click at [387, 197] on p "JUMP TO LATEST" at bounding box center [398, 198] width 24 height 3
click at [331, 7] on button "End Class" at bounding box center [327, 6] width 22 height 7
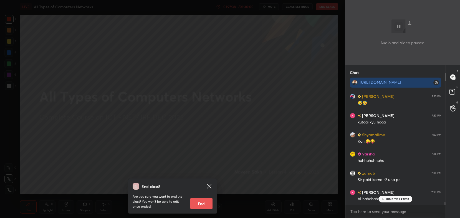
click at [203, 202] on button "End" at bounding box center [202, 203] width 22 height 11
type textarea "x"
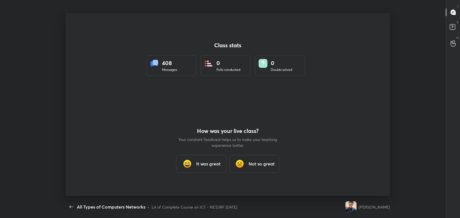
scroll to position [182, 456]
click at [199, 157] on div "It was great" at bounding box center [201, 164] width 50 height 18
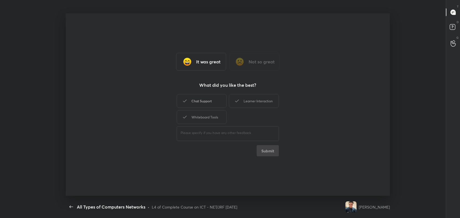
click at [213, 102] on div "Chat Support" at bounding box center [202, 101] width 50 height 14
click at [218, 117] on div "Whiteboard Tools" at bounding box center [202, 117] width 50 height 14
click at [250, 101] on div "Learner Interaction" at bounding box center [254, 101] width 50 height 14
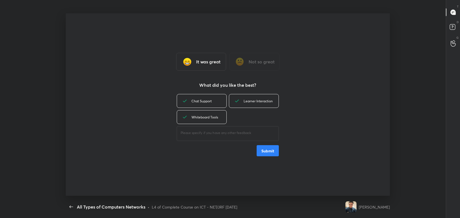
click at [267, 156] on button "Submit" at bounding box center [268, 150] width 22 height 11
